Goal: Task Accomplishment & Management: Complete application form

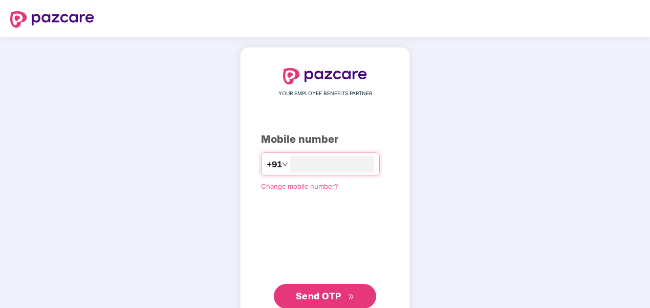
type input "**********"
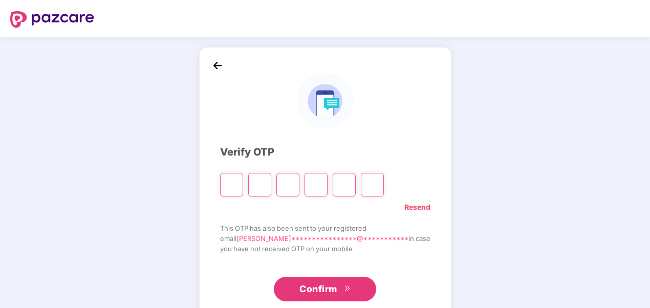
type input "*"
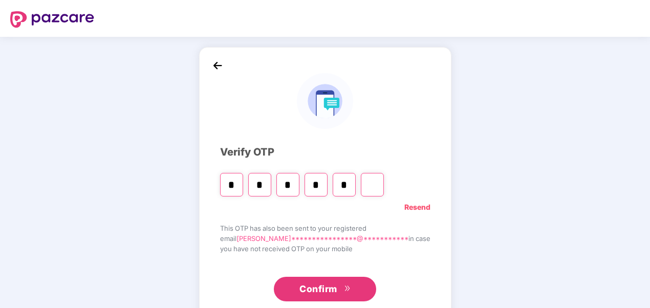
type input "*"
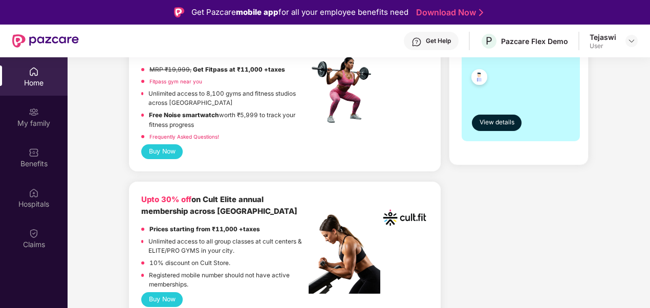
scroll to position [313, 0]
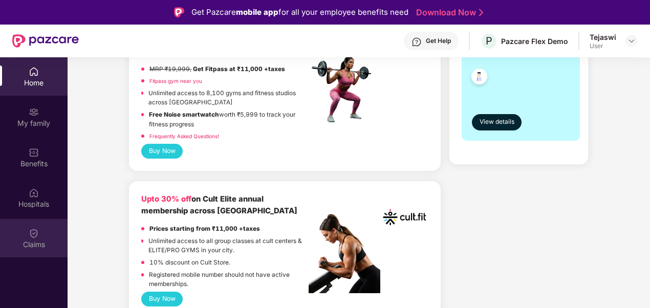
click at [36, 231] on img at bounding box center [34, 233] width 10 height 10
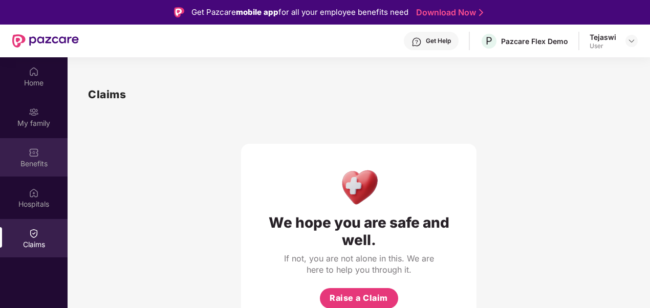
click at [43, 160] on div "Benefits" at bounding box center [34, 164] width 68 height 10
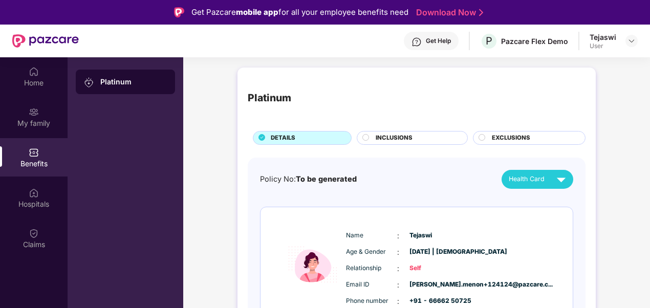
scroll to position [48, 0]
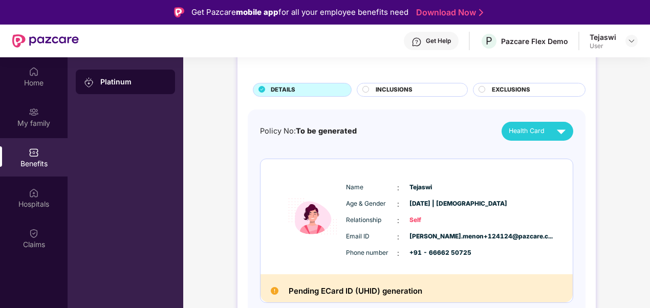
click at [411, 86] on span "INCLUSIONS" at bounding box center [394, 90] width 37 height 9
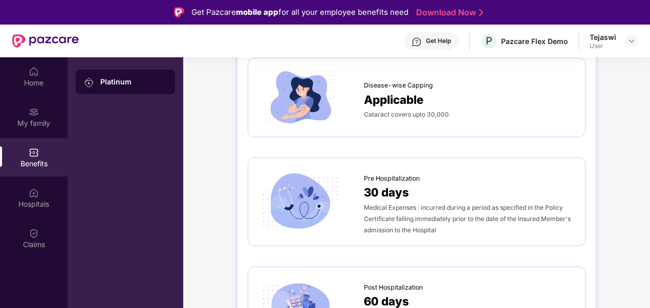
scroll to position [527, 0]
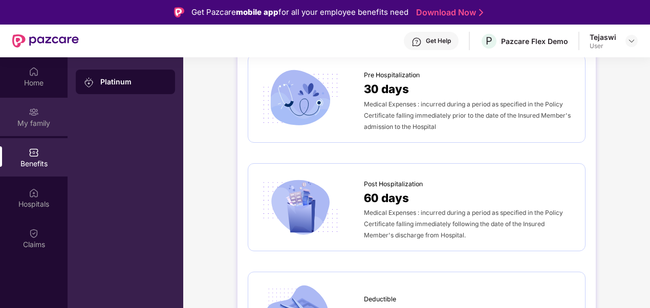
click at [40, 121] on div "My family" at bounding box center [34, 123] width 68 height 10
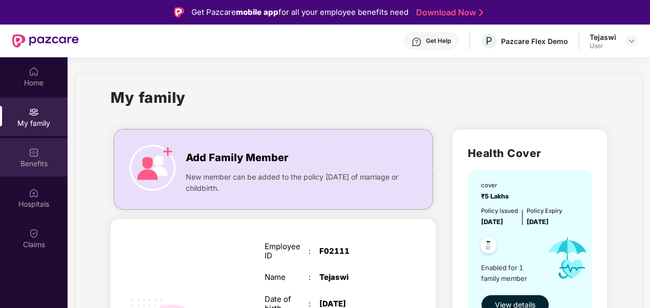
click at [34, 166] on div "Benefits" at bounding box center [34, 164] width 68 height 10
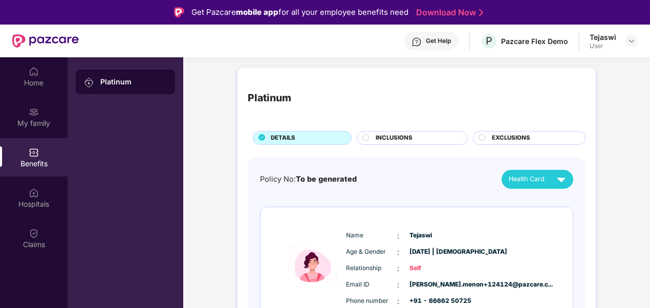
click at [126, 76] on div "Platinum" at bounding box center [125, 82] width 99 height 25
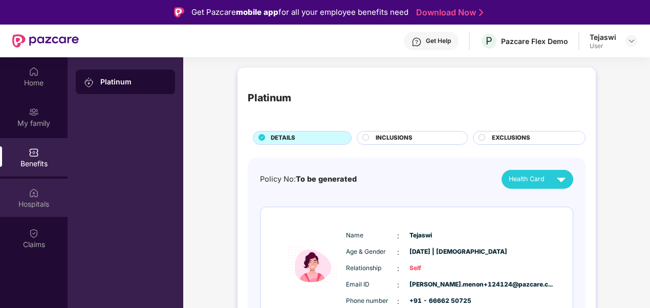
click at [47, 196] on div "Hospitals" at bounding box center [34, 198] width 68 height 38
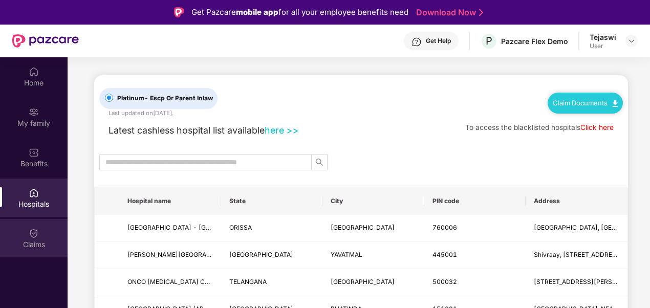
click at [46, 233] on div "Claims" at bounding box center [34, 238] width 68 height 38
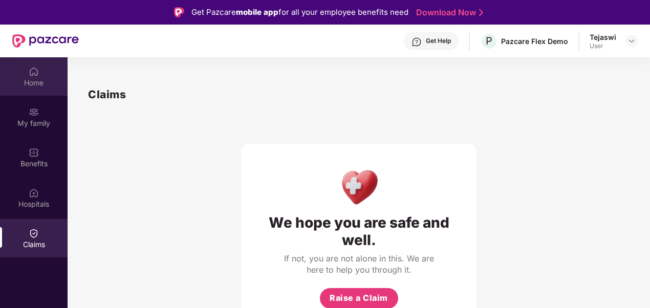
click at [41, 73] on div "Home" at bounding box center [34, 76] width 68 height 38
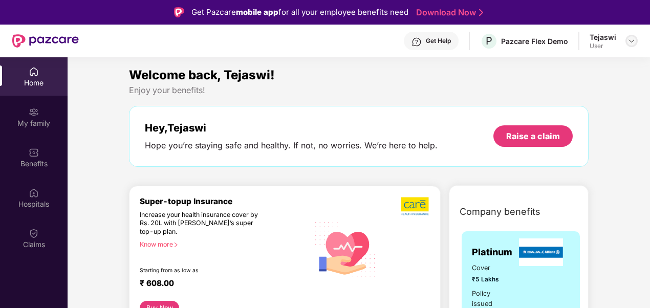
click at [635, 46] on div at bounding box center [632, 41] width 12 height 12
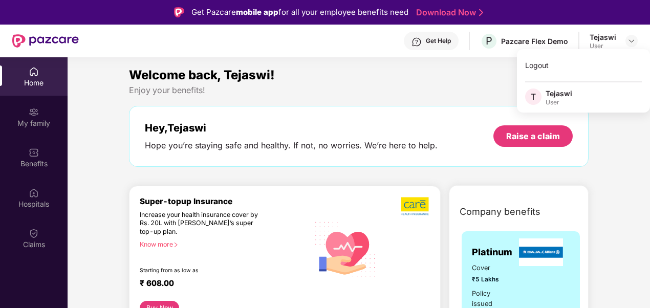
click at [558, 81] on div "Logout T Tejaswi User" at bounding box center [583, 80] width 133 height 63
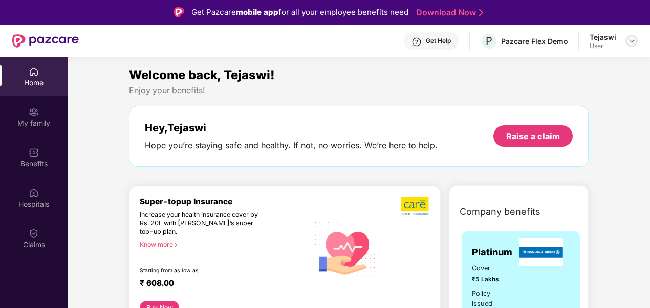
click at [631, 42] on img at bounding box center [632, 41] width 8 height 8
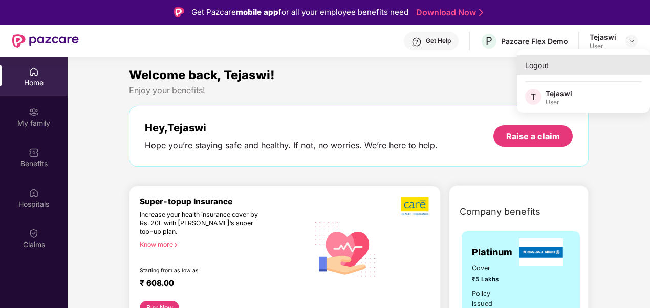
click at [567, 71] on div "Logout" at bounding box center [583, 65] width 133 height 20
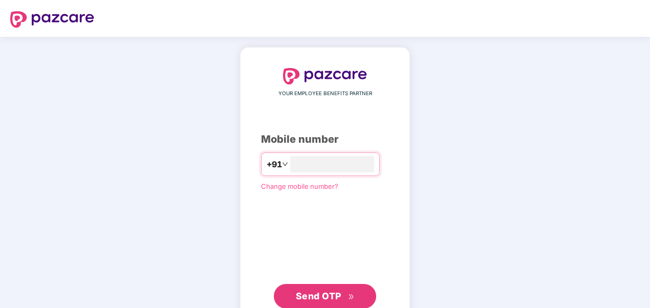
type input "**********"
click at [341, 285] on button "Send OTP" at bounding box center [325, 295] width 102 height 25
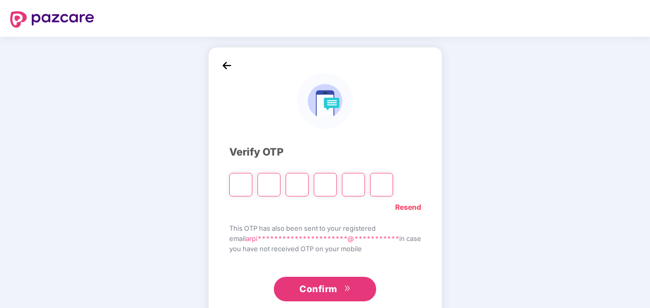
paste input "*"
type input "*"
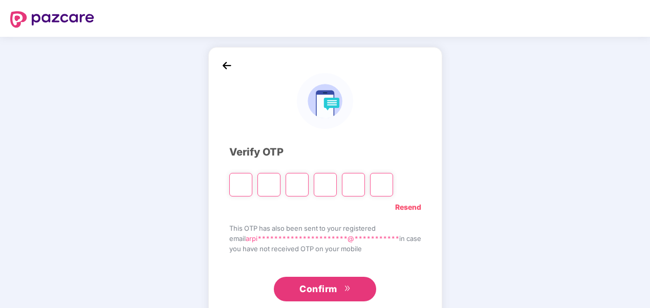
type input "*"
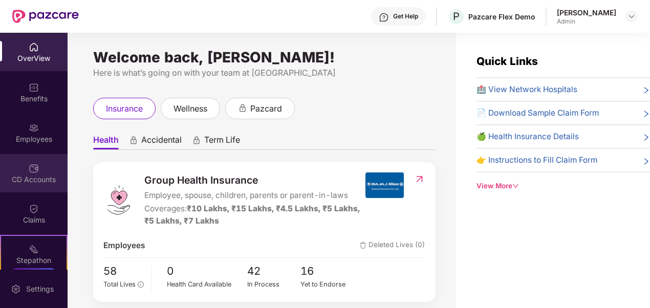
click at [53, 161] on div "CD Accounts" at bounding box center [34, 173] width 68 height 38
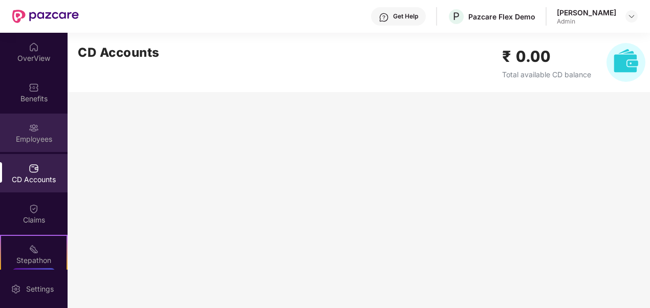
click at [47, 139] on div "Employees" at bounding box center [34, 139] width 68 height 10
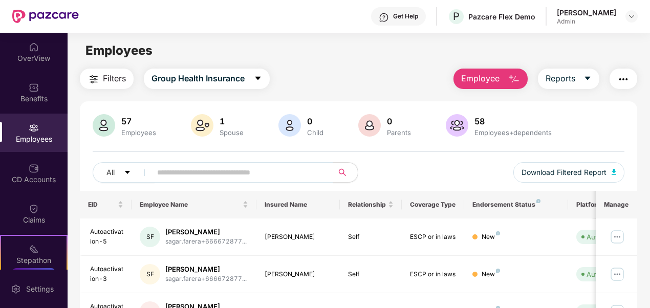
click at [501, 81] on button "Employee" at bounding box center [491, 79] width 74 height 20
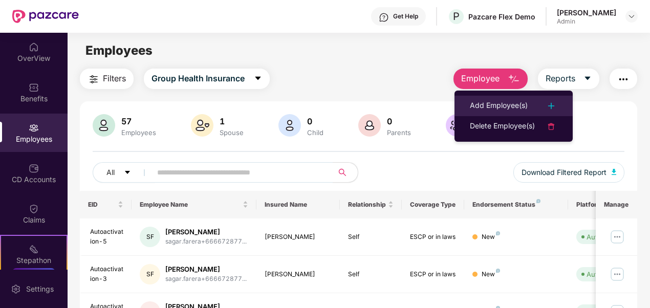
click at [516, 109] on div "Add Employee(s)" at bounding box center [499, 106] width 58 height 12
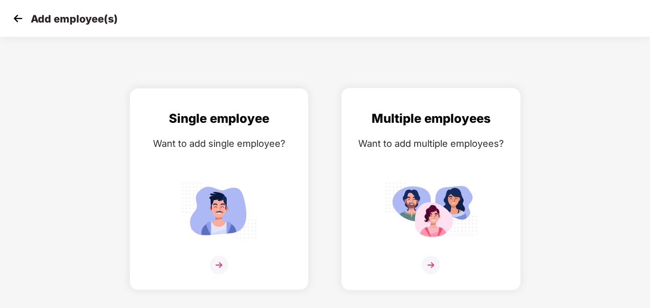
click at [453, 142] on div "Want to add multiple employees?" at bounding box center [431, 143] width 158 height 15
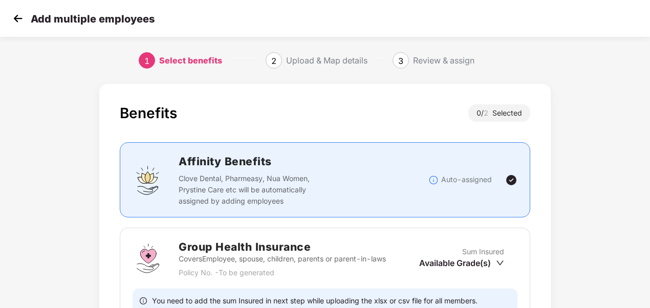
click at [24, 16] on img at bounding box center [17, 18] width 15 height 15
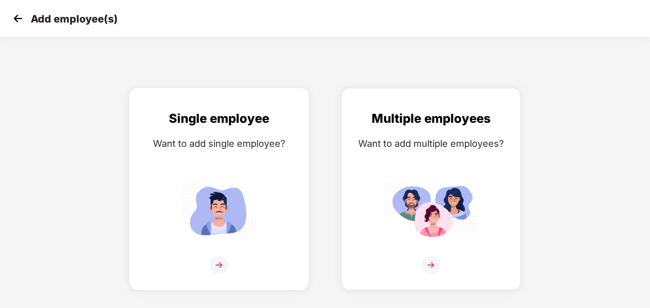
click at [229, 178] on div "Single employee Want to add single employee?" at bounding box center [219, 198] width 158 height 178
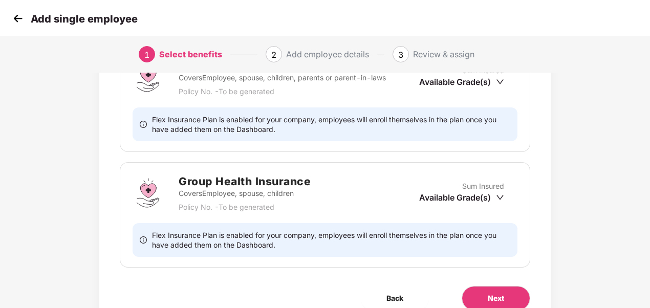
scroll to position [188, 0]
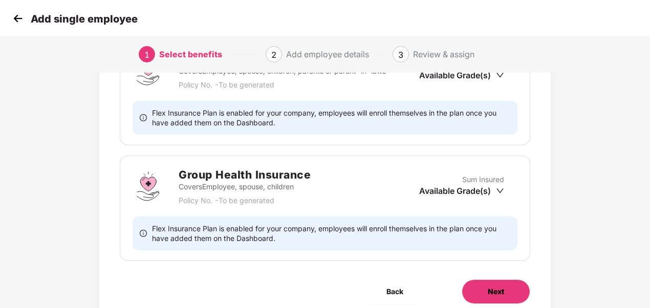
click at [502, 285] on button "Next" at bounding box center [496, 292] width 69 height 25
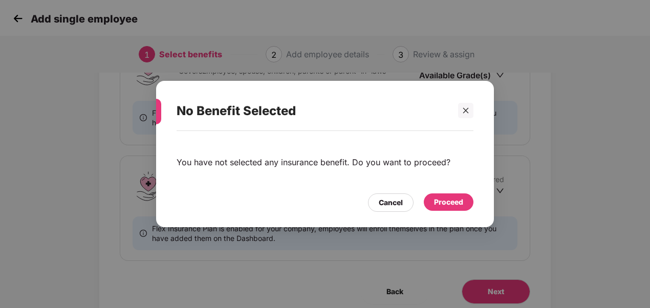
click at [451, 204] on div "Proceed" at bounding box center [448, 202] width 29 height 11
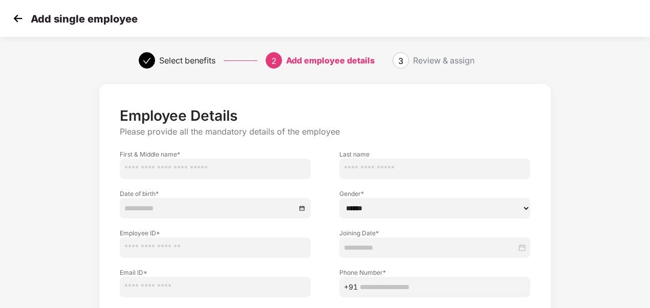
click at [170, 166] on input "text" at bounding box center [215, 169] width 191 height 20
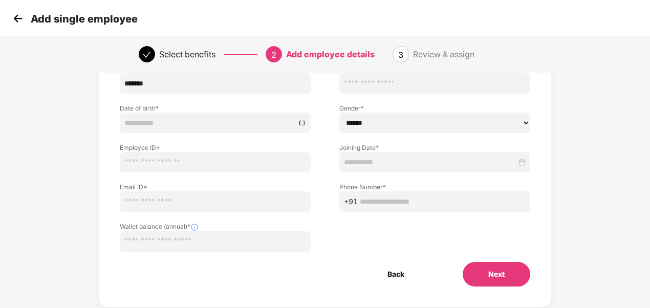
scroll to position [86, 0]
type input "*******"
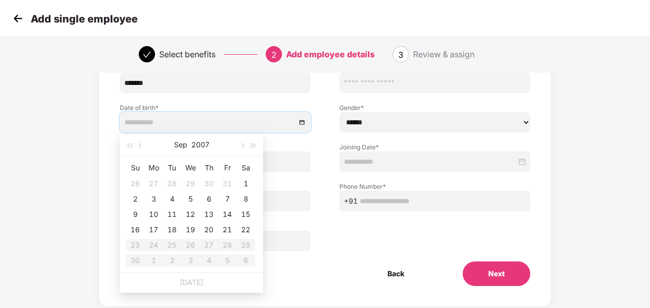
click at [187, 123] on input at bounding box center [210, 122] width 172 height 11
type input "**********"
click at [154, 200] on div "3" at bounding box center [153, 199] width 12 height 12
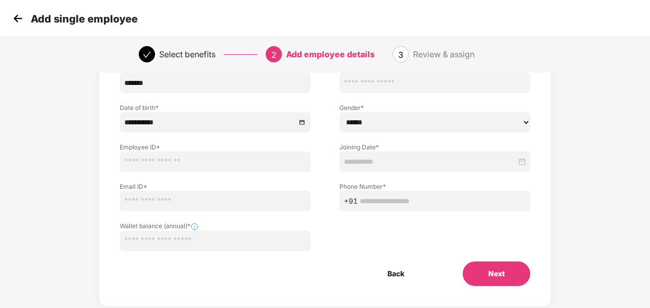
click at [186, 161] on input "text" at bounding box center [215, 162] width 191 height 20
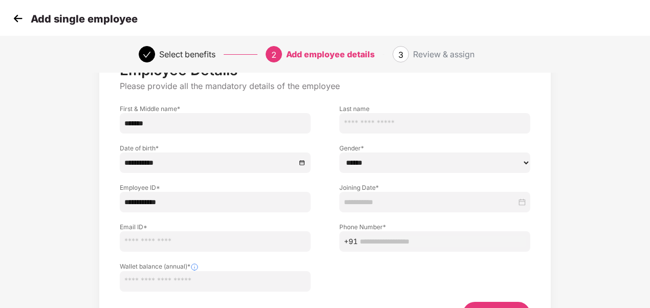
scroll to position [58, 0]
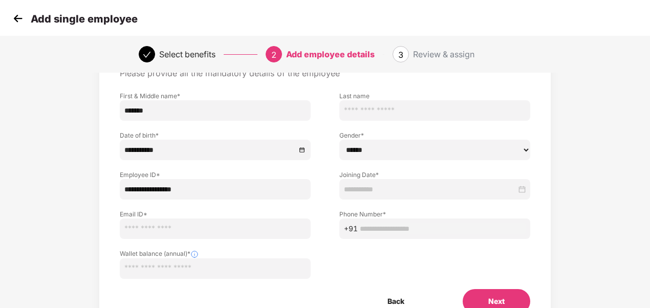
type input "**********"
click at [372, 190] on input at bounding box center [430, 189] width 173 height 11
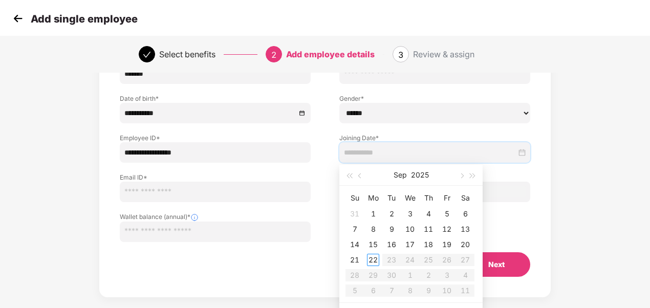
scroll to position [96, 0]
type input "**********"
click at [460, 243] on div "20" at bounding box center [465, 244] width 12 height 12
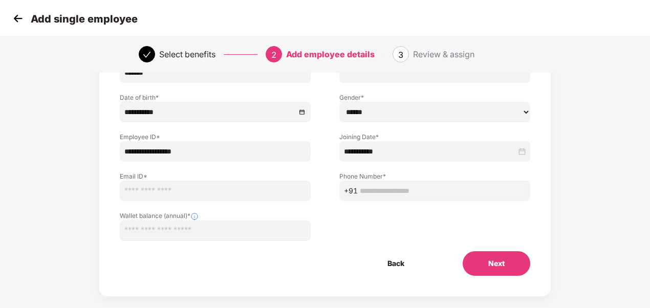
click at [186, 193] on input "email" at bounding box center [215, 191] width 191 height 20
drag, startPoint x: 215, startPoint y: 148, endPoint x: 82, endPoint y: 152, distance: 132.7
click at [82, 152] on div "**********" at bounding box center [325, 152] width 542 height 339
type input "*****"
click at [139, 182] on input "email" at bounding box center [215, 191] width 191 height 20
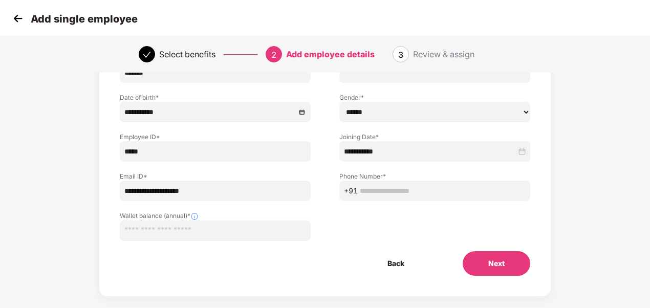
type input "**********"
click at [215, 230] on input "text" at bounding box center [215, 231] width 191 height 20
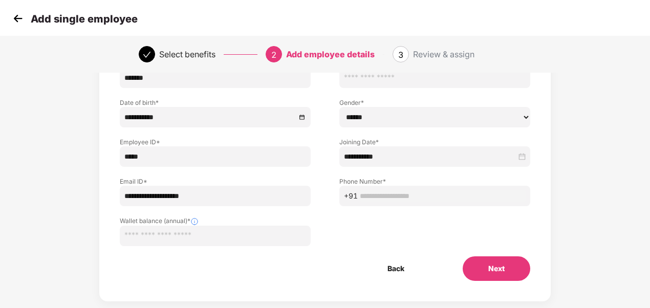
scroll to position [92, 0]
type input "*****"
click at [391, 194] on input "text" at bounding box center [443, 195] width 166 height 11
type input "**********"
click at [483, 267] on button "Next" at bounding box center [497, 268] width 68 height 25
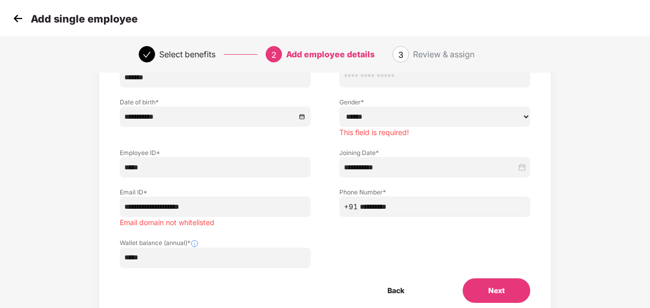
click at [402, 118] on select "****** **** ******" at bounding box center [434, 117] width 191 height 20
select select "******"
click at [339, 107] on select "****** **** ******" at bounding box center [434, 117] width 191 height 20
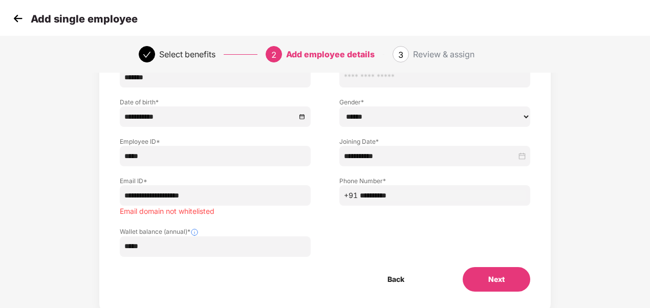
drag, startPoint x: 231, startPoint y: 198, endPoint x: 190, endPoint y: 196, distance: 41.0
click at [190, 196] on input "**********" at bounding box center [215, 195] width 191 height 20
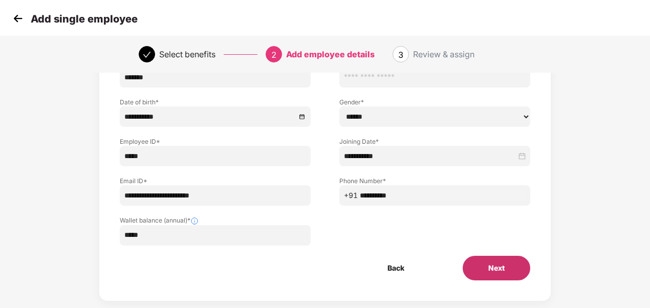
type input "**********"
click at [505, 270] on button "Next" at bounding box center [497, 268] width 68 height 25
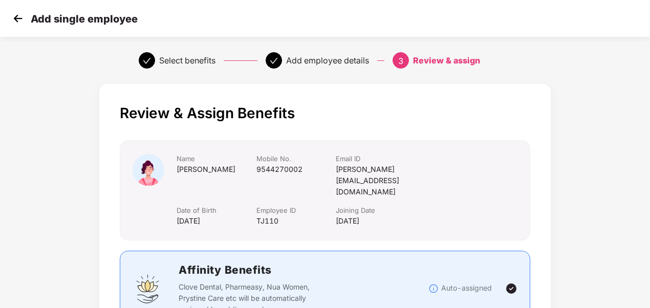
scroll to position [84, 0]
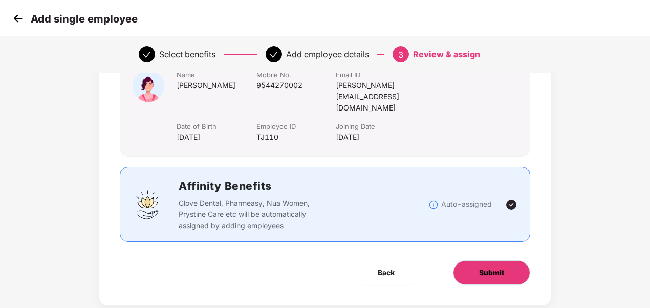
click at [477, 261] on button "Submit" at bounding box center [491, 273] width 77 height 25
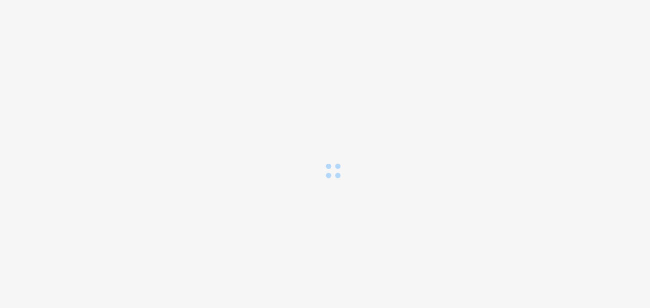
scroll to position [0, 0]
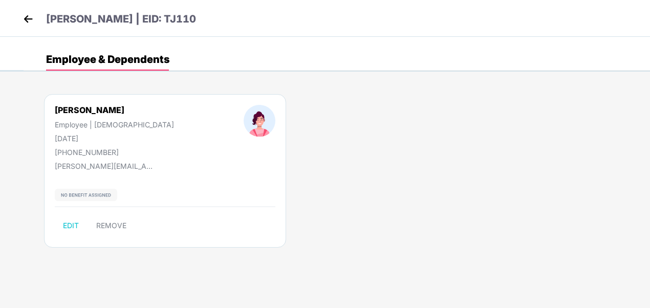
click at [89, 198] on img at bounding box center [86, 195] width 62 height 12
click at [27, 19] on img at bounding box center [27, 18] width 15 height 15
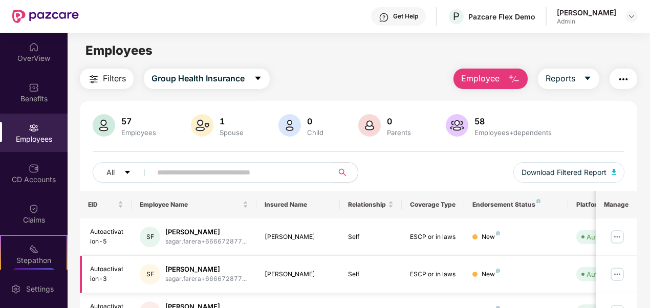
scroll to position [90, 0]
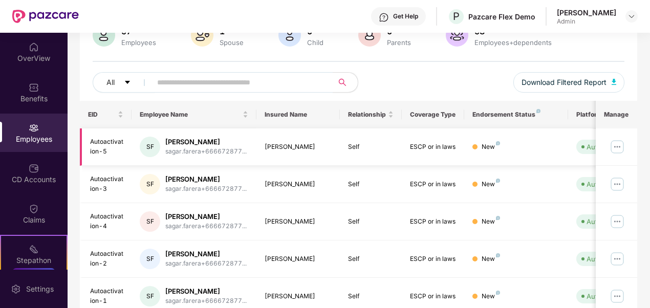
click at [189, 138] on div "[PERSON_NAME]" at bounding box center [205, 142] width 81 height 10
click at [268, 157] on td "[PERSON_NAME]" at bounding box center [298, 147] width 83 height 37
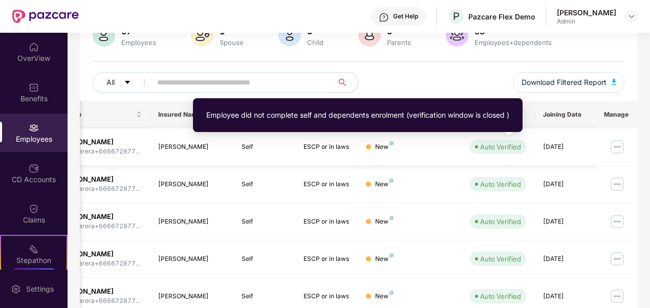
click at [515, 145] on div "Auto Verified" at bounding box center [500, 147] width 41 height 10
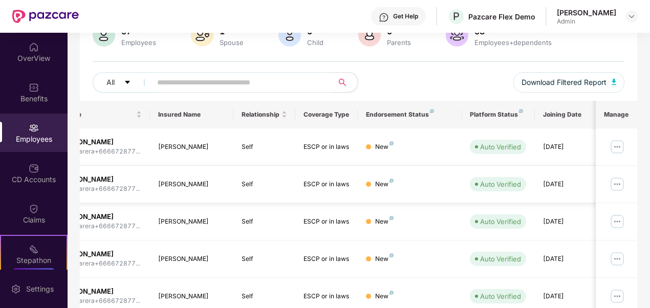
scroll to position [0, 0]
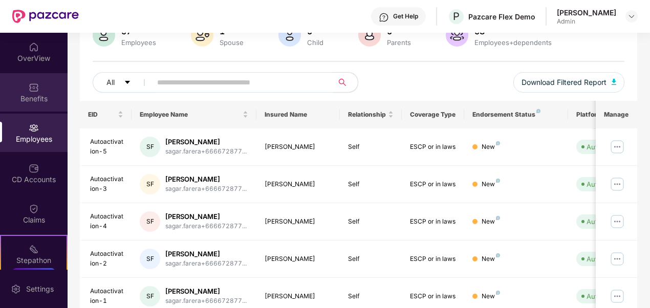
click at [38, 95] on div "Benefits" at bounding box center [34, 99] width 68 height 10
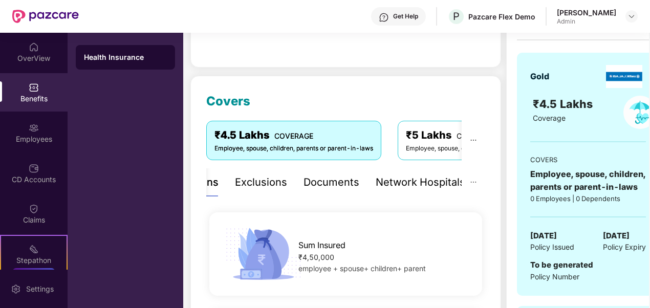
scroll to position [319, 0]
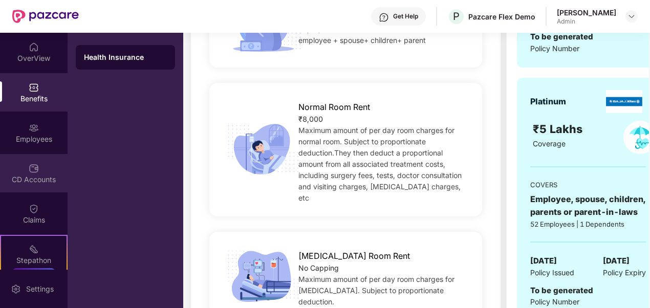
click at [31, 156] on div "CD Accounts" at bounding box center [34, 173] width 68 height 38
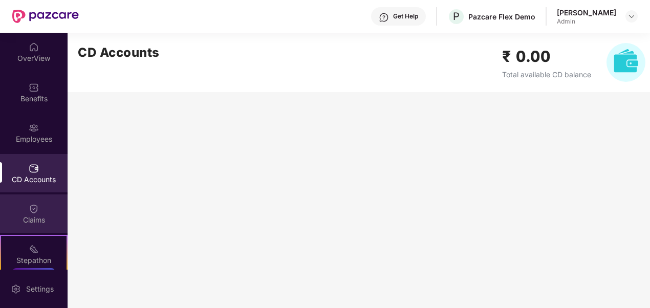
scroll to position [86, 0]
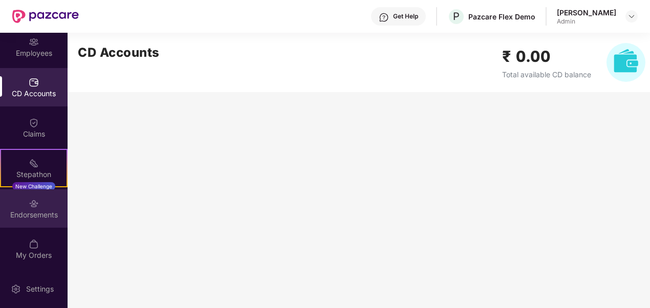
click at [33, 226] on div "Endorsements" at bounding box center [34, 208] width 68 height 38
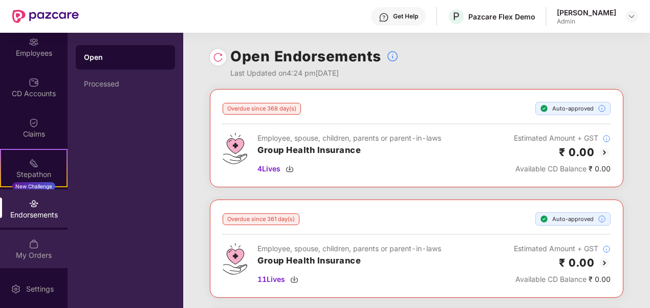
click at [40, 251] on div "My Orders" at bounding box center [34, 255] width 68 height 10
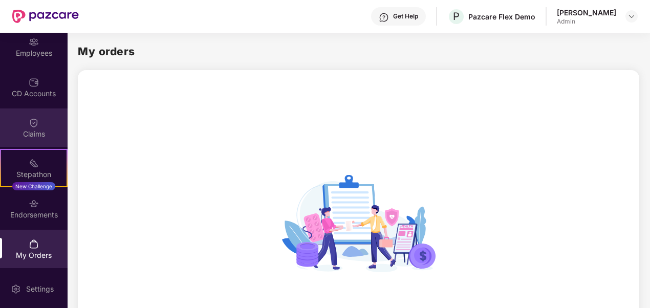
scroll to position [0, 0]
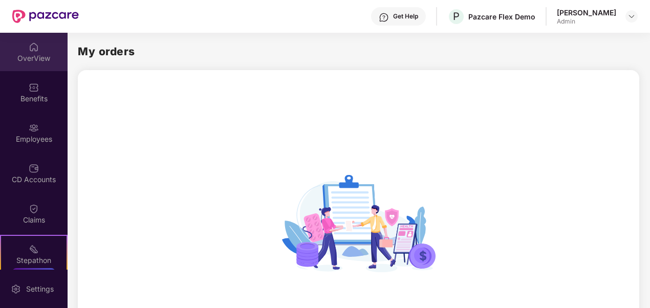
click at [37, 57] on div "OverView" at bounding box center [34, 58] width 68 height 10
